Goal: Task Accomplishment & Management: Complete application form

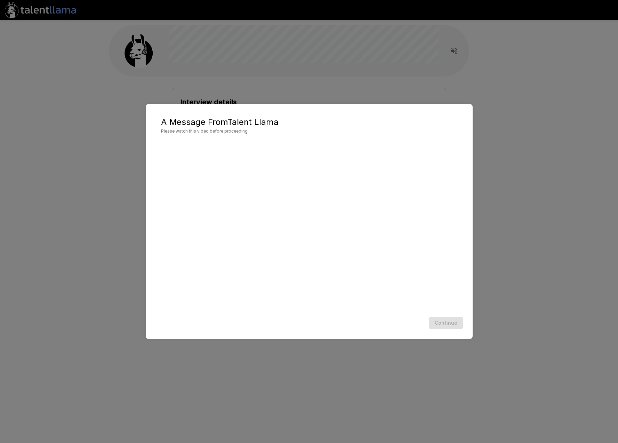
click at [327, 321] on div "Continue" at bounding box center [309, 323] width 313 height 18
click at [453, 321] on div "Continue" at bounding box center [309, 323] width 313 height 18
click at [447, 318] on button "Continue" at bounding box center [446, 323] width 34 height 13
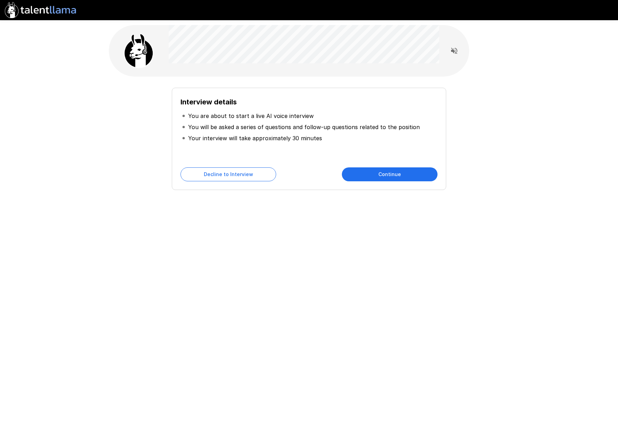
click at [282, 132] on li "You will be asked a series of questions and follow-up questions related to the …" at bounding box center [309, 126] width 257 height 11
click at [403, 173] on button "Continue" at bounding box center [390, 174] width 96 height 14
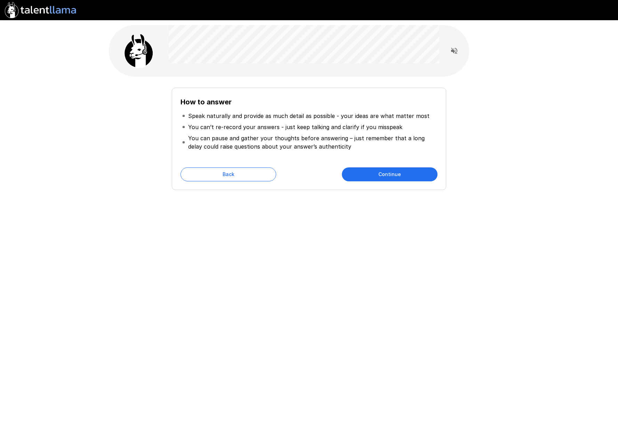
click at [314, 116] on p "Speak naturally and provide as much detail as possible - your ideas are what ma…" at bounding box center [309, 116] width 242 height 8
click at [337, 136] on p "You can pause and gather your thoughts before answering – just remember that a …" at bounding box center [312, 142] width 248 height 17
click at [329, 127] on p "You can’t re-record your answers - just keep talking and clarify if you misspeak" at bounding box center [295, 127] width 214 height 8
click at [349, 129] on p "You can’t re-record your answers - just keep talking and clarify if you misspeak" at bounding box center [295, 127] width 214 height 8
click at [380, 129] on p "You can’t re-record your answers - just keep talking and clarify if you misspeak" at bounding box center [295, 127] width 214 height 8
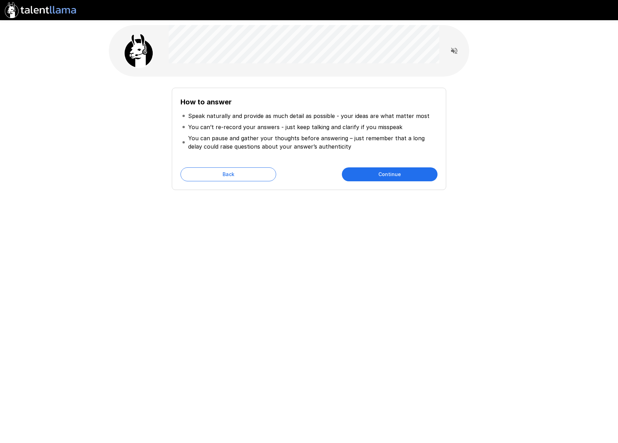
click at [380, 176] on button "Continue" at bounding box center [390, 174] width 96 height 14
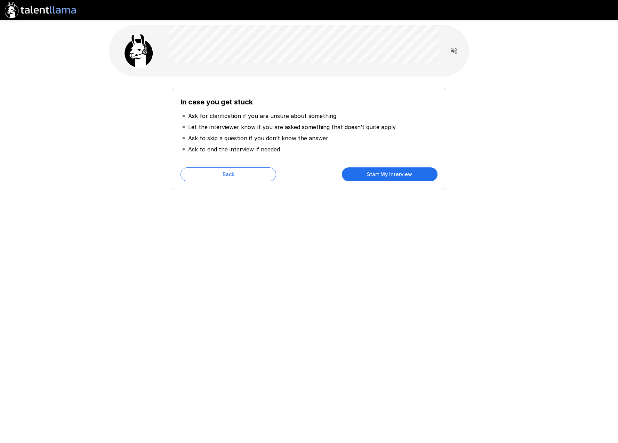
click at [397, 135] on li "Ask to skip a question if you don’t know the answer" at bounding box center [309, 138] width 257 height 11
click at [338, 151] on li "Ask to end the interview if needed" at bounding box center [309, 149] width 257 height 11
click at [334, 125] on p "Let the interviewer know if you are asked something that doesn’t quite apply" at bounding box center [292, 127] width 208 height 8
